Goal: Task Accomplishment & Management: Manage account settings

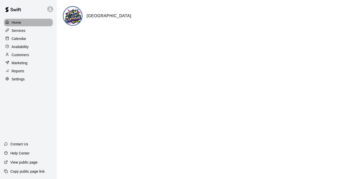
click at [22, 23] on div "Home" at bounding box center [28, 23] width 49 height 8
click at [18, 81] on p "Settings" at bounding box center [18, 79] width 13 height 5
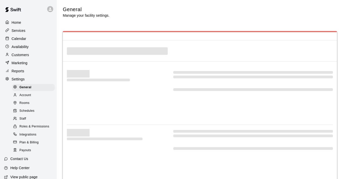
select select "**"
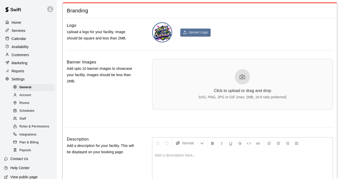
scroll to position [1144, 0]
click at [241, 94] on div "Click to upload or drag and drop SVG, PNG, JPG or GIF (max: 2MB, 16:9 ratio pre…" at bounding box center [243, 84] width 88 height 30
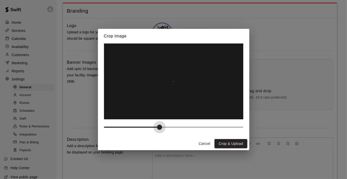
type input "*"
drag, startPoint x: 104, startPoint y: 123, endPoint x: 87, endPoint y: 118, distance: 18.0
click at [87, 118] on div "Crop Image Cancel Crop & Upload" at bounding box center [173, 89] width 347 height 179
drag, startPoint x: 149, startPoint y: 92, endPoint x: 202, endPoint y: 101, distance: 53.1
click at [202, 101] on img at bounding box center [173, 81] width 139 height 76
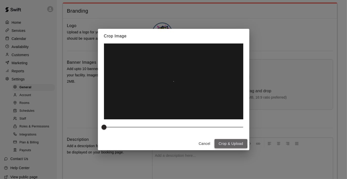
click at [226, 143] on button "Crop & Upload" at bounding box center [231, 143] width 33 height 9
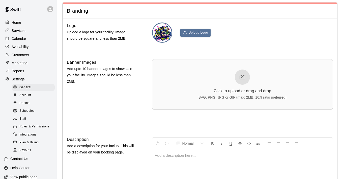
click at [243, 79] on icon at bounding box center [242, 77] width 5 height 4
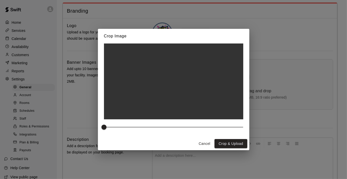
click at [202, 143] on button "Cancel" at bounding box center [204, 143] width 16 height 9
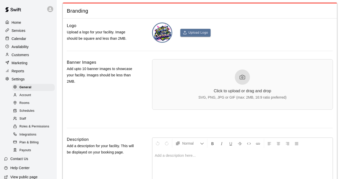
click at [240, 79] on icon at bounding box center [242, 77] width 5 height 4
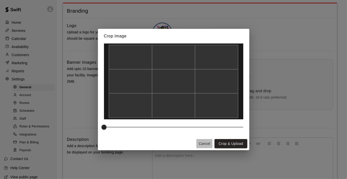
click at [203, 143] on button "Cancel" at bounding box center [204, 143] width 16 height 9
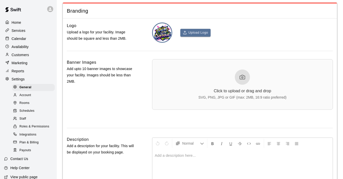
click at [243, 85] on div at bounding box center [242, 76] width 15 height 15
click at [317, 136] on div "Logo Upload a logo for your facility. Image should be square and less than 2MB.…" at bounding box center [200, 111] width 275 height 187
click at [114, 155] on p "Add a description for your facility. This will be displayed on your booking pag…" at bounding box center [101, 149] width 69 height 13
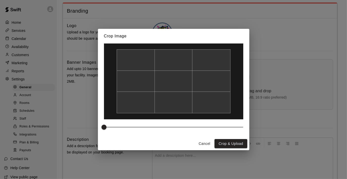
drag, startPoint x: 216, startPoint y: 83, endPoint x: 221, endPoint y: 80, distance: 5.6
click at [221, 80] on div at bounding box center [174, 81] width 114 height 64
click at [234, 144] on button "Crop & Upload" at bounding box center [231, 143] width 33 height 9
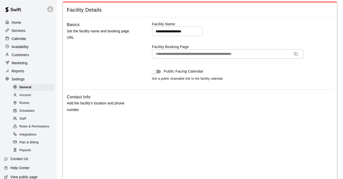
scroll to position [0, 0]
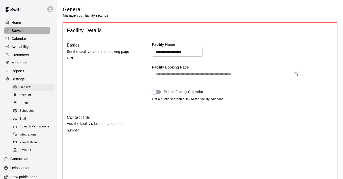
click at [26, 29] on div "Services" at bounding box center [28, 31] width 49 height 8
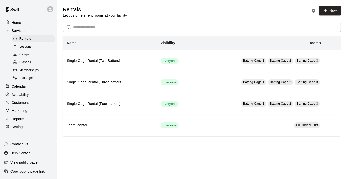
click at [22, 88] on p "Calendar" at bounding box center [19, 86] width 15 height 5
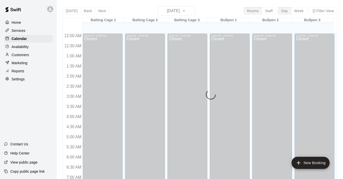
scroll to position [319, 0]
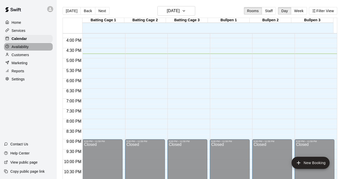
click at [27, 47] on p "Availability" at bounding box center [20, 46] width 17 height 5
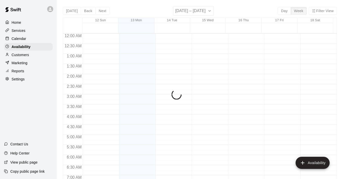
scroll to position [334, 0]
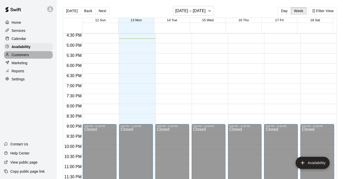
click at [25, 57] on p "Customers" at bounding box center [20, 54] width 17 height 5
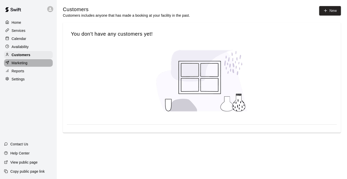
click at [22, 65] on p "Marketing" at bounding box center [20, 62] width 16 height 5
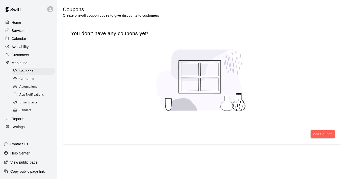
click at [28, 35] on div "Home Services Calendar Availability Customers Marketing Coupons Gift Cards Auto…" at bounding box center [28, 74] width 57 height 113
click at [27, 39] on div "Calendar" at bounding box center [28, 39] width 49 height 8
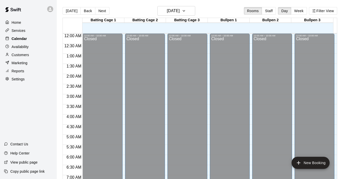
scroll to position [319, 0]
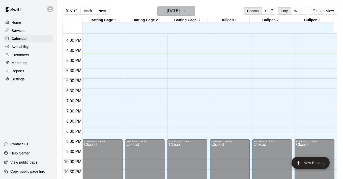
click at [186, 12] on icon "button" at bounding box center [184, 11] width 4 height 6
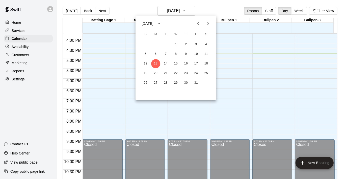
click at [209, 23] on icon "Next month" at bounding box center [208, 23] width 6 height 6
click at [187, 53] on button "6" at bounding box center [186, 53] width 9 height 9
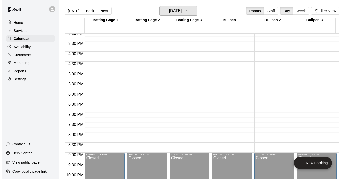
scroll to position [310, 0]
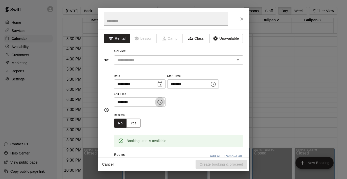
click at [163, 101] on icon "Choose time, selected time is 7:30 PM" at bounding box center [160, 102] width 6 height 6
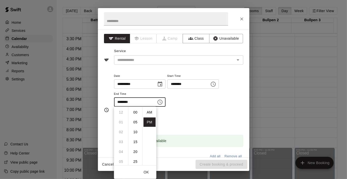
scroll to position [9, 0]
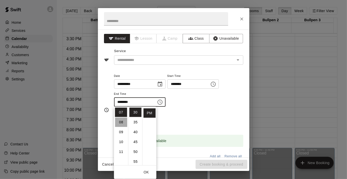
click at [122, 120] on li "08" at bounding box center [121, 121] width 12 height 9
type input "********"
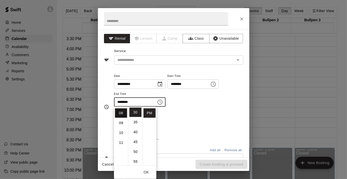
scroll to position [79, 0]
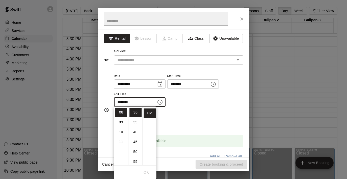
click at [213, 99] on div "**********" at bounding box center [178, 90] width 129 height 34
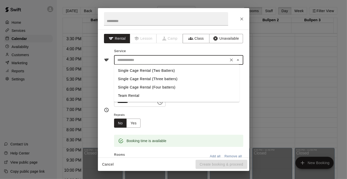
click at [180, 58] on input "text" at bounding box center [171, 60] width 111 height 6
click at [172, 95] on li "Team Rental" at bounding box center [177, 95] width 126 height 8
type input "**********"
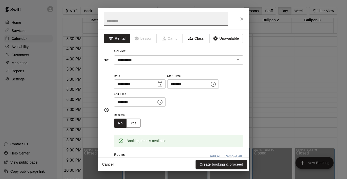
click at [175, 20] on input "text" at bounding box center [166, 18] width 124 height 13
type input "**********"
click at [202, 109] on div "**********" at bounding box center [178, 92] width 129 height 39
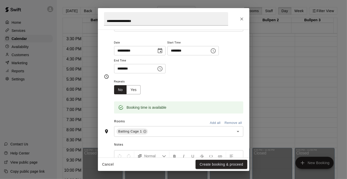
scroll to position [45, 0]
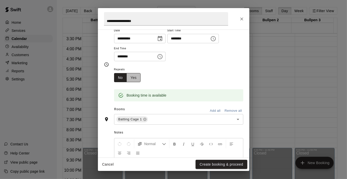
click at [138, 79] on button "Yes" at bounding box center [134, 77] width 14 height 9
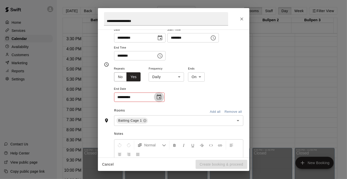
click at [159, 96] on icon "Choose date" at bounding box center [159, 97] width 6 height 6
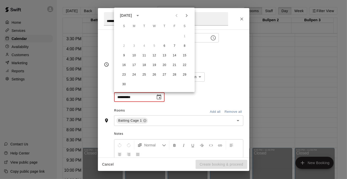
click at [213, 95] on div "**********" at bounding box center [178, 83] width 129 height 37
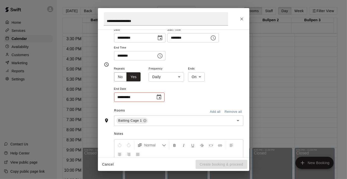
click at [175, 76] on body "Home Services Calendar Availability Customers Marketing Reports Settings Contac…" at bounding box center [173, 93] width 347 height 187
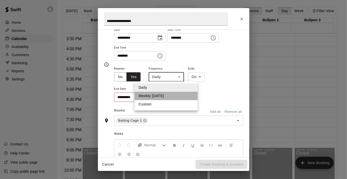
click at [173, 95] on li "Weekly [DATE]" at bounding box center [166, 96] width 63 height 8
type input "******"
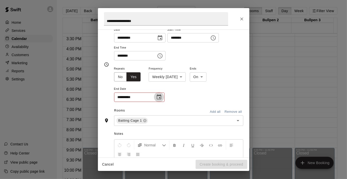
click at [157, 97] on icon "Choose date" at bounding box center [159, 97] width 6 height 6
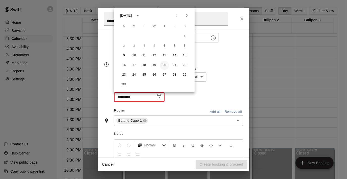
click at [164, 68] on button "20" at bounding box center [164, 65] width 9 height 9
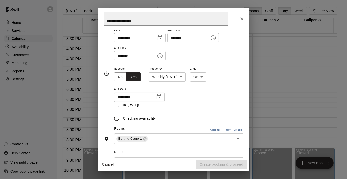
type input "**********"
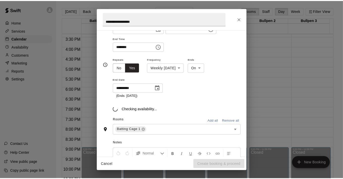
scroll to position [58, 0]
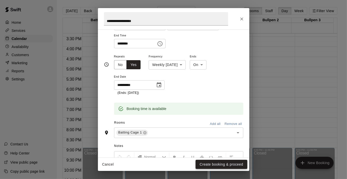
click at [208, 163] on button "Create booking & proceed" at bounding box center [222, 164] width 52 height 9
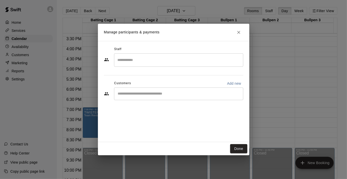
click at [194, 58] on input "Search staff" at bounding box center [178, 60] width 125 height 9
click at [196, 40] on h2 "Manage participants & payments" at bounding box center [174, 32] width 152 height 17
click at [241, 32] on icon "Close" at bounding box center [238, 32] width 5 height 5
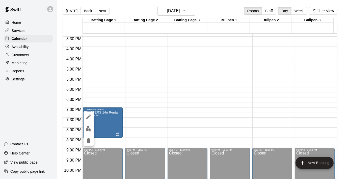
click at [26, 33] on div at bounding box center [173, 89] width 347 height 179
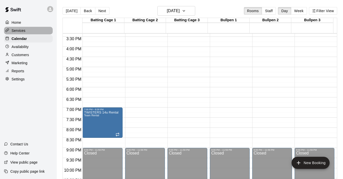
click at [22, 30] on p "Services" at bounding box center [19, 30] width 14 height 5
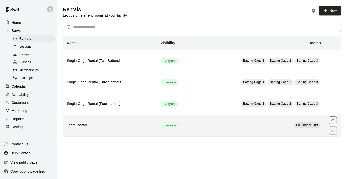
click at [70, 125] on h6 "Team Rental" at bounding box center [110, 125] width 86 height 6
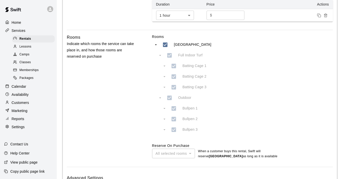
scroll to position [301, 0]
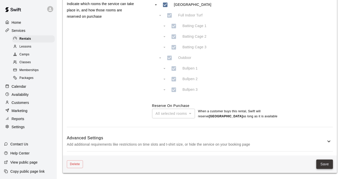
click at [327, 165] on button "Save" at bounding box center [325, 163] width 17 height 9
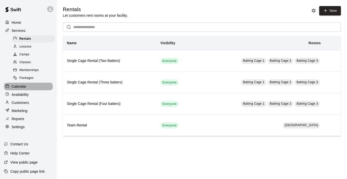
click at [21, 89] on p "Calendar" at bounding box center [19, 86] width 15 height 5
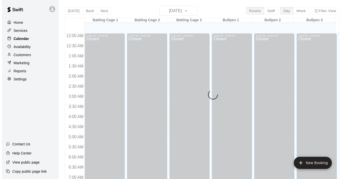
scroll to position [319, 0]
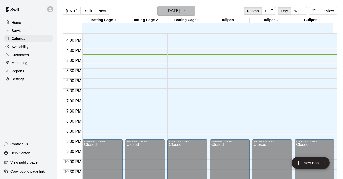
click at [186, 12] on icon "button" at bounding box center [184, 11] width 4 height 6
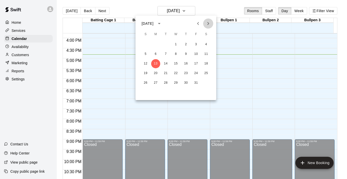
click at [208, 23] on icon "Next month" at bounding box center [209, 23] width 2 height 3
click at [184, 54] on button "6" at bounding box center [186, 53] width 9 height 9
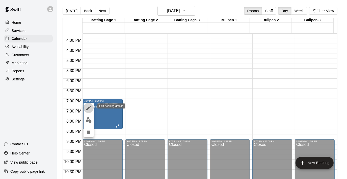
click at [88, 109] on icon "edit" at bounding box center [88, 108] width 5 height 5
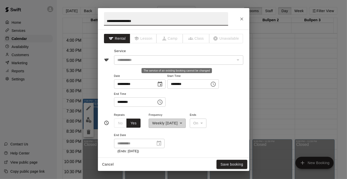
click at [235, 62] on div "The service of an existing booking cannot be changed" at bounding box center [238, 59] width 7 height 7
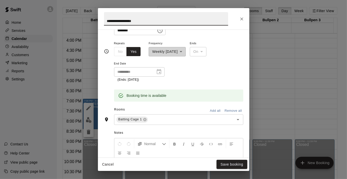
scroll to position [72, 0]
click at [216, 110] on button "Add all" at bounding box center [215, 111] width 16 height 8
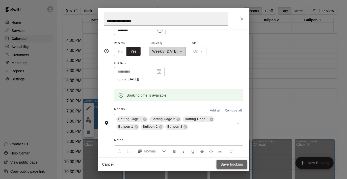
click at [226, 165] on button "Save booking" at bounding box center [232, 164] width 31 height 9
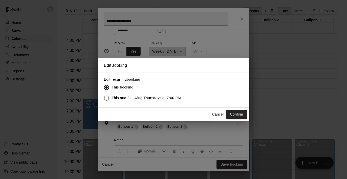
click at [168, 96] on span "This and following Thursdays at 7:00 PM" at bounding box center [146, 97] width 69 height 5
click at [243, 115] on button "Confirm" at bounding box center [236, 114] width 21 height 9
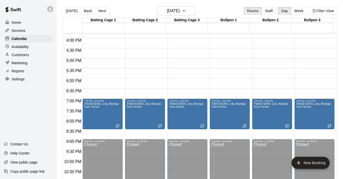
scroll to position [334, 0]
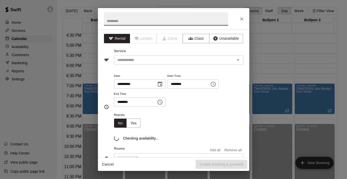
click at [243, 115] on div "**********" at bounding box center [174, 94] width 152 height 128
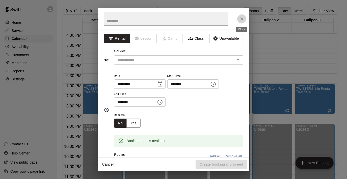
click at [239, 19] on button "Close" at bounding box center [241, 18] width 9 height 9
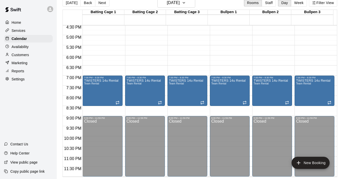
scroll to position [0, 0]
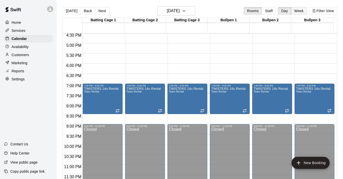
click at [304, 13] on button "Week" at bounding box center [299, 11] width 16 height 8
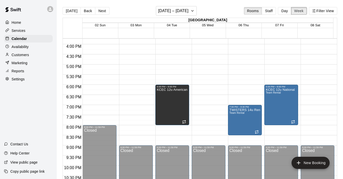
scroll to position [359, 0]
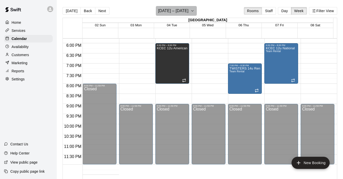
click at [195, 13] on icon "button" at bounding box center [193, 11] width 4 height 6
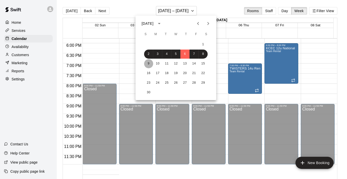
click at [147, 66] on button "9" at bounding box center [148, 63] width 9 height 9
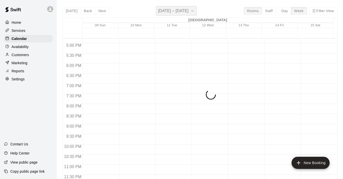
scroll to position [339, 0]
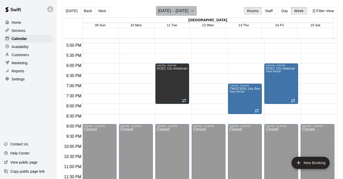
click at [195, 8] on icon "button" at bounding box center [193, 11] width 4 height 6
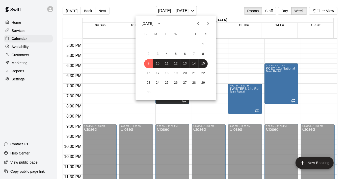
click at [144, 77] on div "16 17 18 19 20 21 22" at bounding box center [176, 73] width 81 height 9
click at [150, 74] on button "16" at bounding box center [148, 73] width 9 height 9
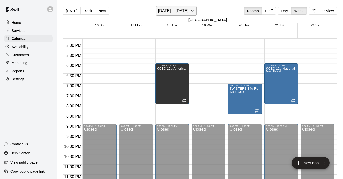
click at [173, 12] on h6 "[DATE] – [DATE]" at bounding box center [173, 10] width 31 height 7
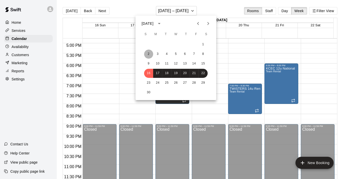
click at [151, 54] on button "2" at bounding box center [148, 53] width 9 height 9
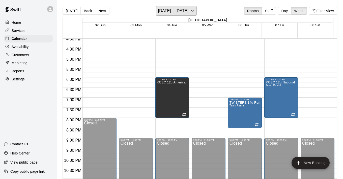
scroll to position [359, 0]
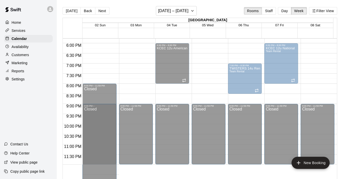
drag, startPoint x: 110, startPoint y: 87, endPoint x: 110, endPoint y: 109, distance: 21.2
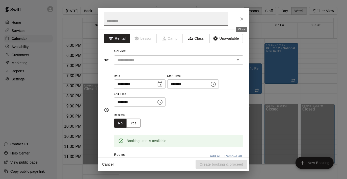
click at [242, 18] on icon "Close" at bounding box center [241, 18] width 3 height 3
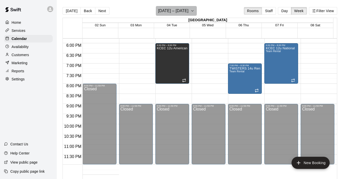
click at [193, 13] on icon "button" at bounding box center [193, 11] width 4 height 6
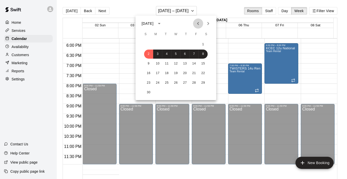
click at [197, 23] on icon "Previous month" at bounding box center [198, 23] width 2 height 3
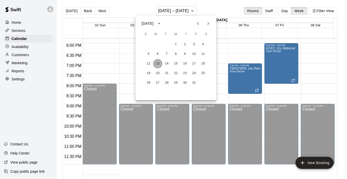
click at [158, 61] on button "13" at bounding box center [157, 63] width 9 height 9
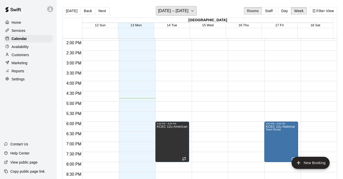
scroll to position [296, 0]
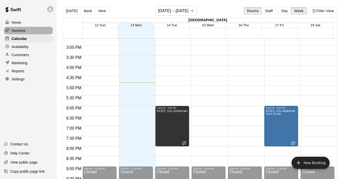
click at [31, 31] on div "Services" at bounding box center [28, 31] width 49 height 8
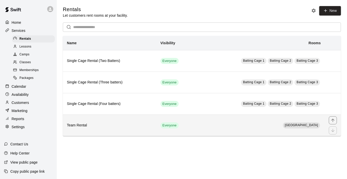
drag, startPoint x: 130, startPoint y: 124, endPoint x: 104, endPoint y: 122, distance: 25.4
click at [104, 122] on th "Team Rental" at bounding box center [110, 124] width 94 height 21
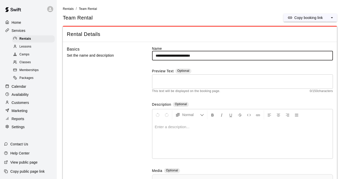
type input "**********"
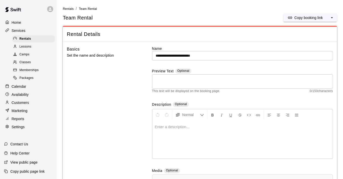
click at [103, 134] on div "Basics Set the name and description" at bounding box center [101, 139] width 69 height 187
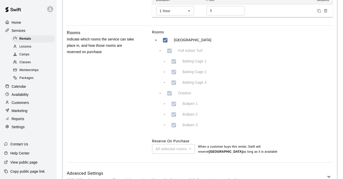
scroll to position [301, 0]
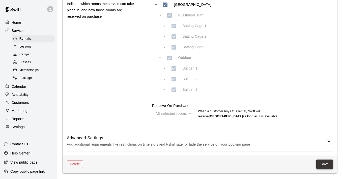
click at [325, 167] on button "Save" at bounding box center [325, 163] width 17 height 9
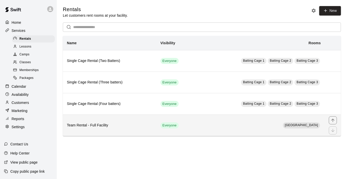
click at [217, 128] on td "[GEOGRAPHIC_DATA]" at bounding box center [260, 124] width 130 height 21
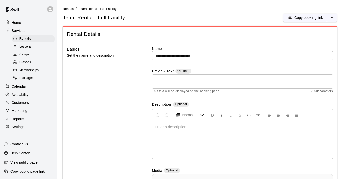
drag, startPoint x: 217, startPoint y: 128, endPoint x: 164, endPoint y: 130, distance: 53.6
click at [164, 130] on div at bounding box center [243, 139] width 181 height 38
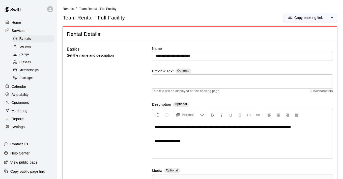
click at [189, 139] on p "**********" at bounding box center [243, 140] width 176 height 5
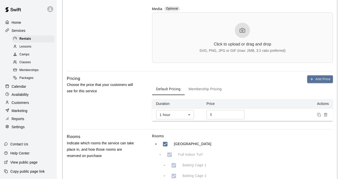
scroll to position [182, 0]
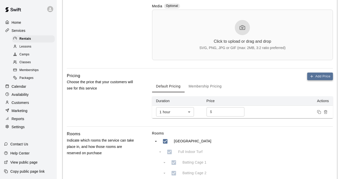
click at [317, 78] on button "Add Price" at bounding box center [321, 76] width 26 height 8
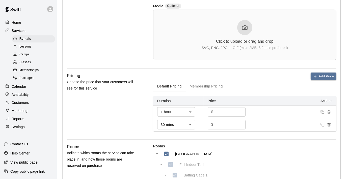
click at [187, 124] on body "**********" at bounding box center [173, 72] width 347 height 509
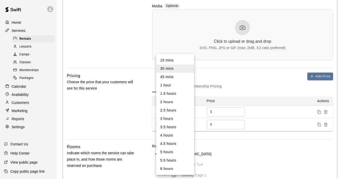
click at [187, 92] on li "1.5 hours" at bounding box center [175, 93] width 38 height 8
type input "**"
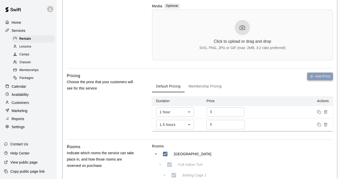
click at [314, 78] on button "Add Price" at bounding box center [321, 76] width 26 height 8
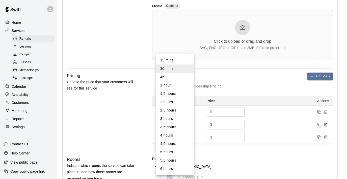
click at [176, 135] on body "**********" at bounding box center [173, 79] width 347 height 522
click at [177, 104] on li "2 hours" at bounding box center [175, 102] width 38 height 8
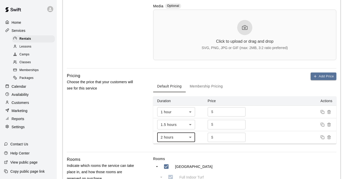
type input "***"
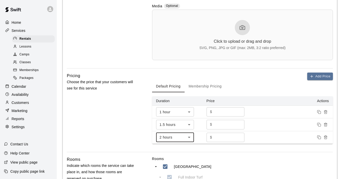
click at [226, 125] on input "*" at bounding box center [229, 124] width 30 height 9
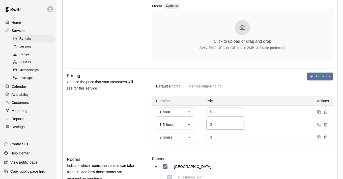
type input "***"
drag, startPoint x: 223, startPoint y: 137, endPoint x: 215, endPoint y: 141, distance: 9.6
click at [215, 141] on input "*" at bounding box center [229, 137] width 30 height 9
type input "***"
click at [226, 125] on input "***" at bounding box center [229, 124] width 30 height 9
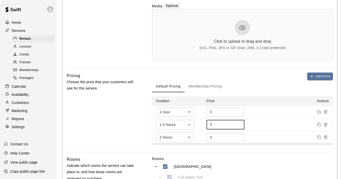
type input "*"
type input "***"
click at [143, 71] on div "**********" at bounding box center [200, 88] width 275 height 457
click at [90, 109] on div "Pricing Choose the price that your customers will see for this service" at bounding box center [101, 111] width 69 height 79
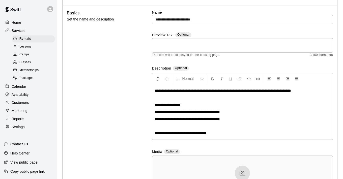
scroll to position [40, 0]
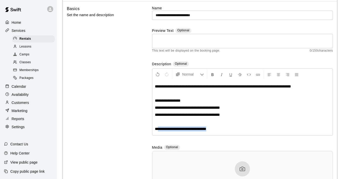
drag, startPoint x: 214, startPoint y: 130, endPoint x: 159, endPoint y: 128, distance: 55.1
click at [159, 128] on p "**********" at bounding box center [243, 128] width 176 height 5
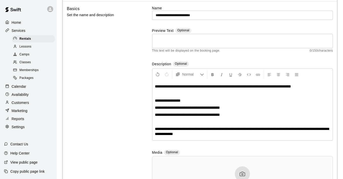
click at [223, 119] on p at bounding box center [243, 121] width 176 height 5
click at [196, 137] on div "**********" at bounding box center [243, 110] width 181 height 60
click at [198, 108] on span "**********" at bounding box center [187, 108] width 65 height 4
click at [198, 115] on span "**********" at bounding box center [187, 115] width 65 height 4
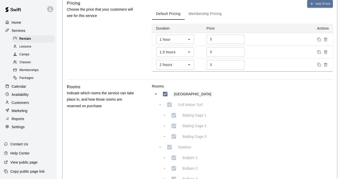
scroll to position [348, 0]
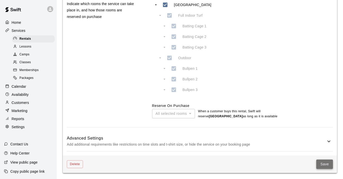
click at [327, 164] on button "Save" at bounding box center [325, 163] width 17 height 9
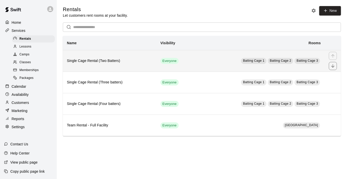
click at [103, 67] on th "Single Cage Rental (Two Batters)" at bounding box center [110, 60] width 94 height 21
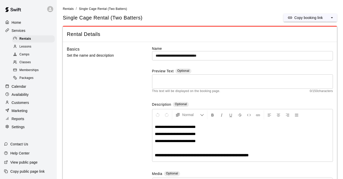
click at [188, 155] on strong "**********" at bounding box center [202, 155] width 94 height 4
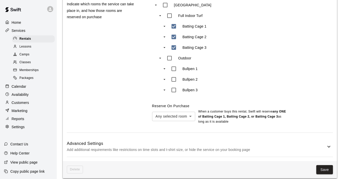
scroll to position [347, 0]
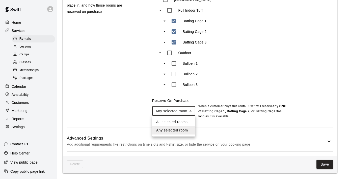
click at [190, 111] on div at bounding box center [173, 89] width 347 height 179
click at [182, 121] on li "All selected rooms" at bounding box center [173, 122] width 43 height 8
click at [186, 129] on li "Any selected room" at bounding box center [173, 130] width 43 height 8
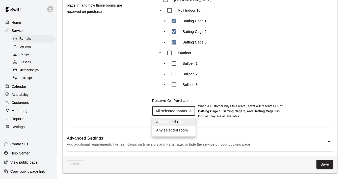
type input "***"
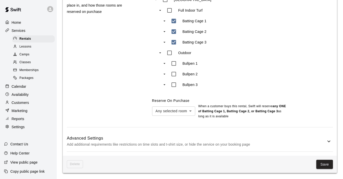
click at [241, 79] on div "Bullpen 3" at bounding box center [210, 84] width 83 height 11
click at [329, 165] on button "Save" at bounding box center [325, 164] width 17 height 9
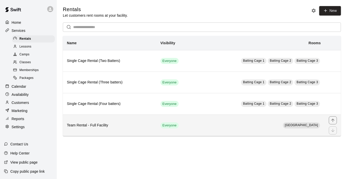
click at [214, 127] on td "[GEOGRAPHIC_DATA]" at bounding box center [260, 124] width 130 height 21
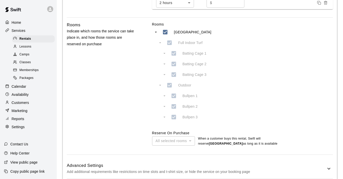
scroll to position [347, 0]
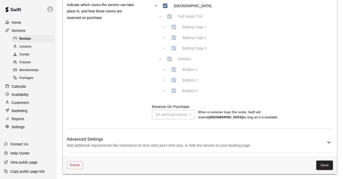
click at [190, 114] on div "All selected rooms" at bounding box center [173, 114] width 43 height 9
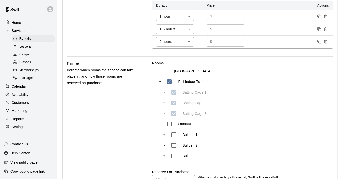
scroll to position [348, 0]
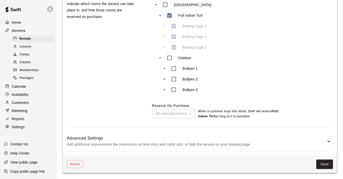
click at [189, 115] on div "All selected rooms" at bounding box center [173, 113] width 43 height 9
click at [190, 111] on div "All selected rooms" at bounding box center [173, 113] width 43 height 9
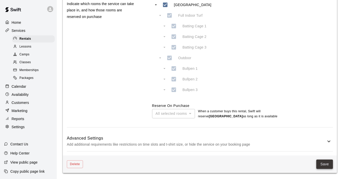
click at [328, 162] on button "Save" at bounding box center [325, 163] width 17 height 9
